Goal: Transaction & Acquisition: Download file/media

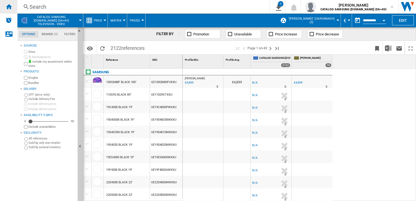
click at [12, 2] on div "Home" at bounding box center [8, 7] width 17 height 14
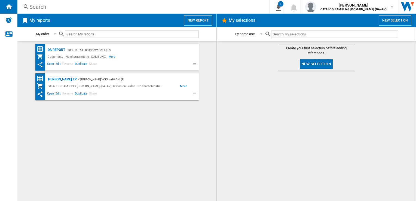
click at [52, 64] on span "Open" at bounding box center [50, 64] width 9 height 7
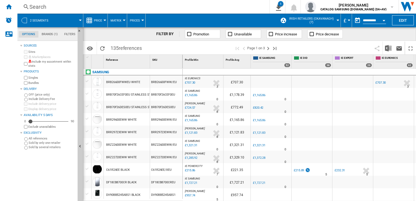
click at [348, 18] on button "£" at bounding box center [346, 21] width 5 height 14
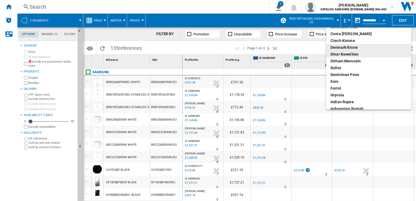
scroll to position [54, 0]
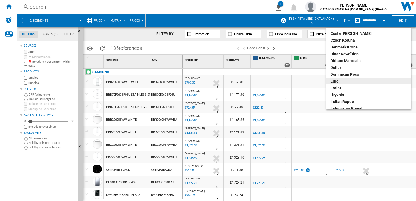
click at [342, 80] on div "euro" at bounding box center [369, 80] width 77 height 5
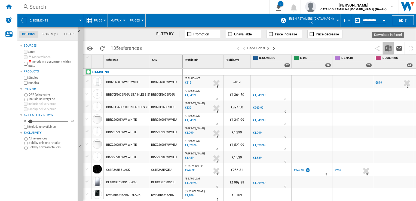
click at [387, 47] on img "Download in Excel" at bounding box center [388, 48] width 7 height 7
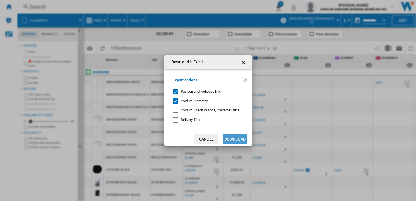
click at [236, 138] on button "Download" at bounding box center [235, 139] width 25 height 10
